Goal: Task Accomplishment & Management: Use online tool/utility

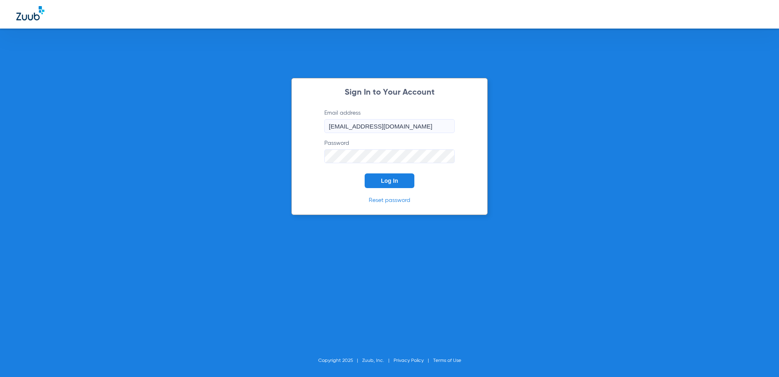
click at [378, 176] on button "Log In" at bounding box center [390, 180] width 50 height 15
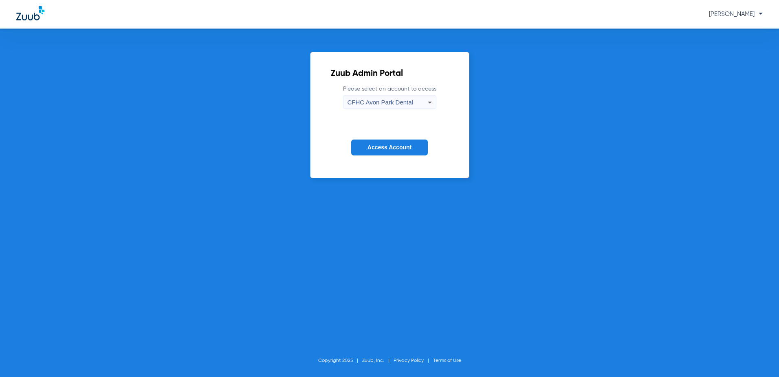
click at [386, 103] on span "CFHC Avon Park Dental" at bounding box center [381, 102] width 66 height 7
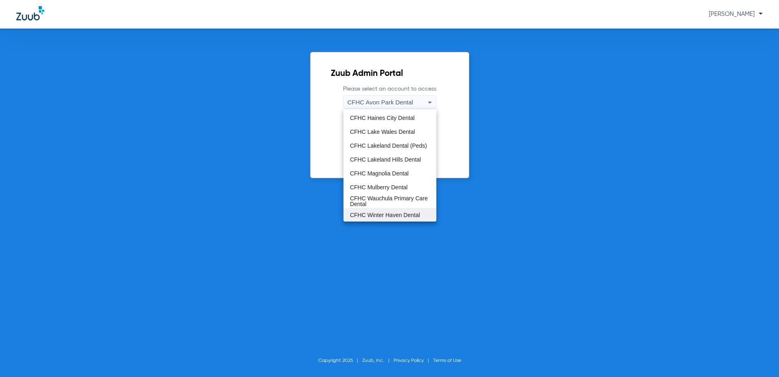
scroll to position [54, 0]
click at [384, 199] on span "CFHC Wauchula Primary Care Dental" at bounding box center [390, 200] width 80 height 11
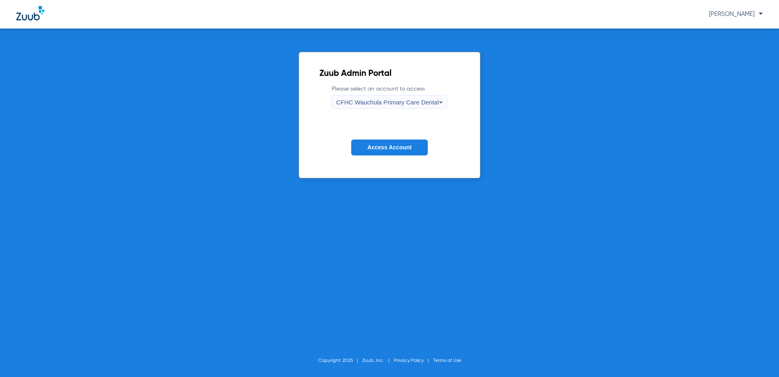
click at [389, 153] on button "Access Account" at bounding box center [389, 147] width 77 height 16
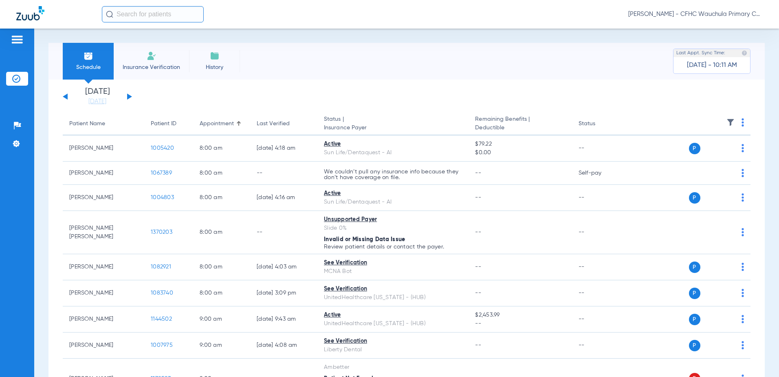
click at [130, 97] on button at bounding box center [129, 96] width 5 height 6
